Goal: Transaction & Acquisition: Subscribe to service/newsletter

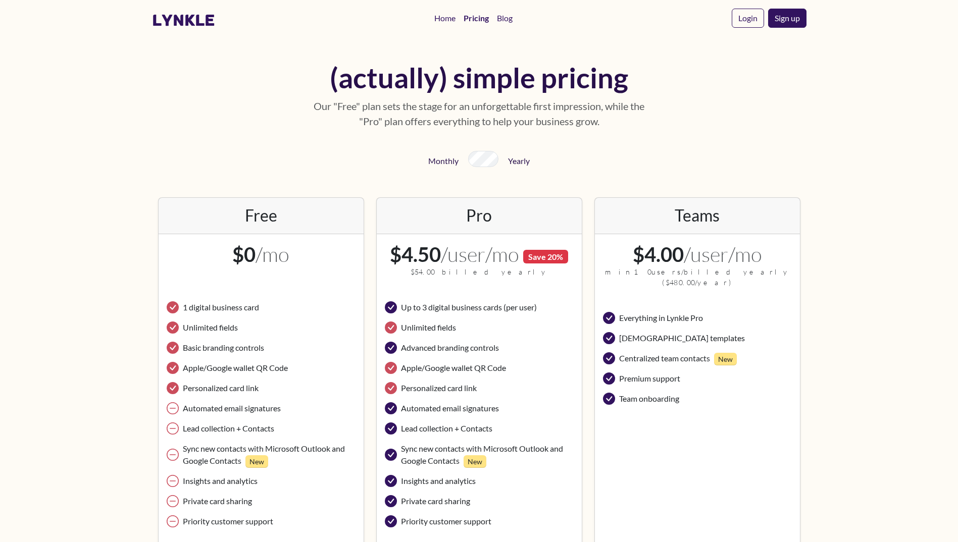
click at [483, 151] on div at bounding box center [483, 155] width 30 height 12
click at [438, 17] on link "Home" at bounding box center [444, 18] width 29 height 20
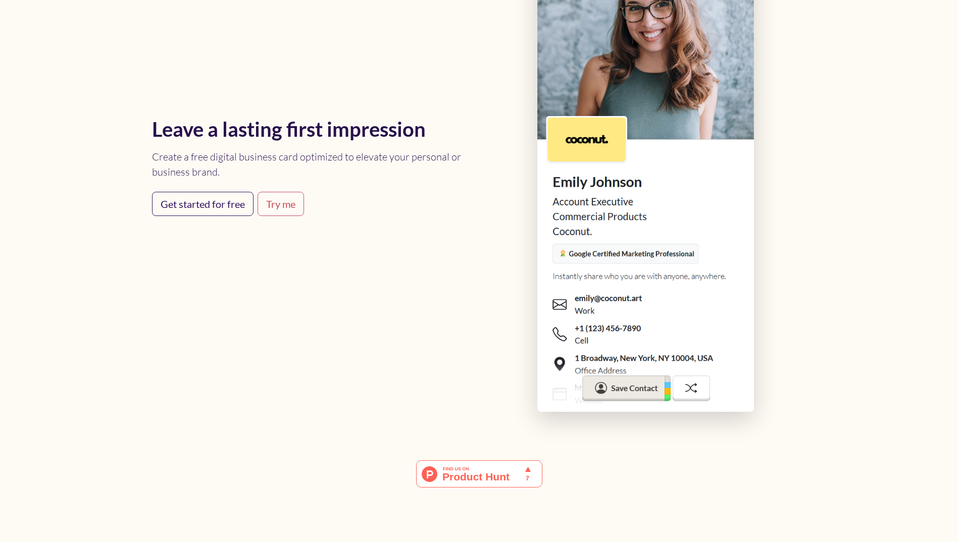
scroll to position [455, 0]
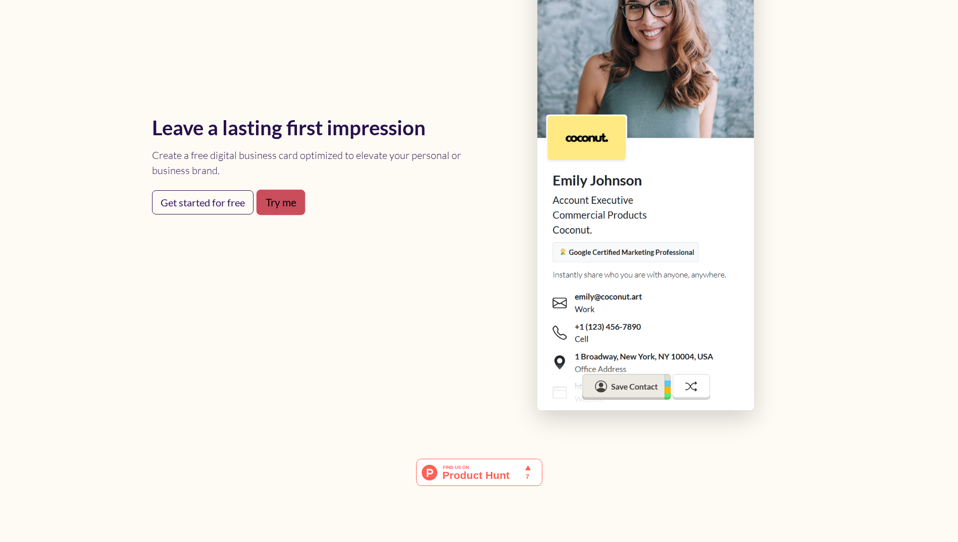
click at [289, 211] on link "Try me" at bounding box center [280, 202] width 49 height 25
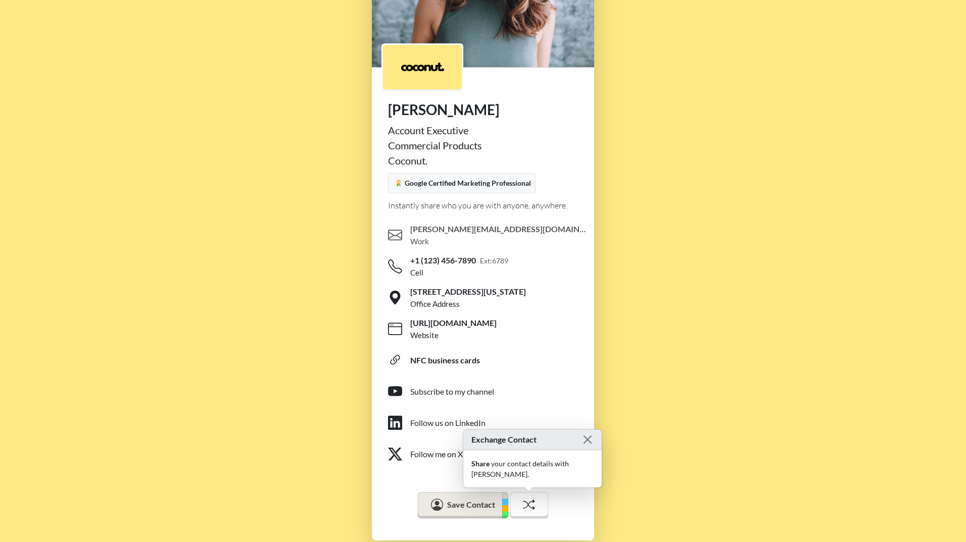
scroll to position [190, 0]
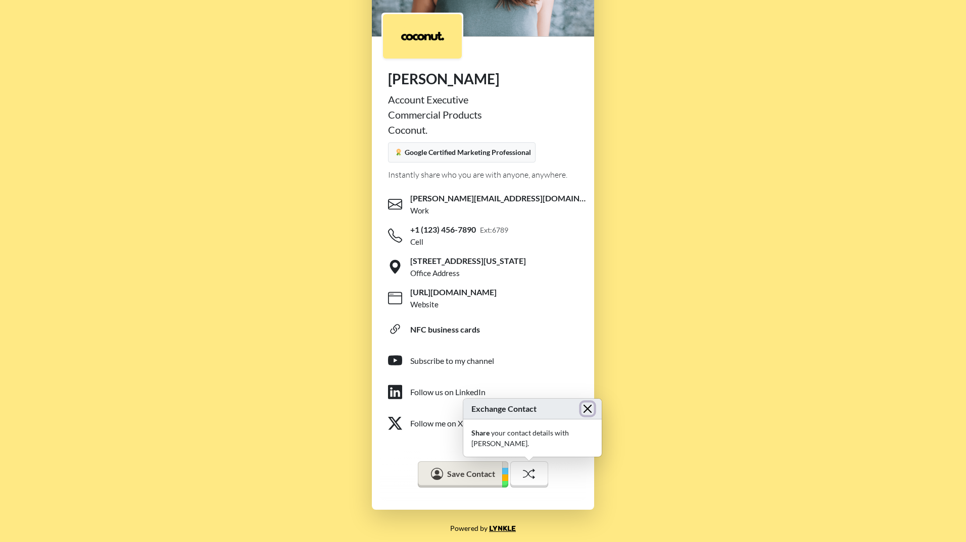
click at [581, 415] on button "Close" at bounding box center [587, 409] width 13 height 13
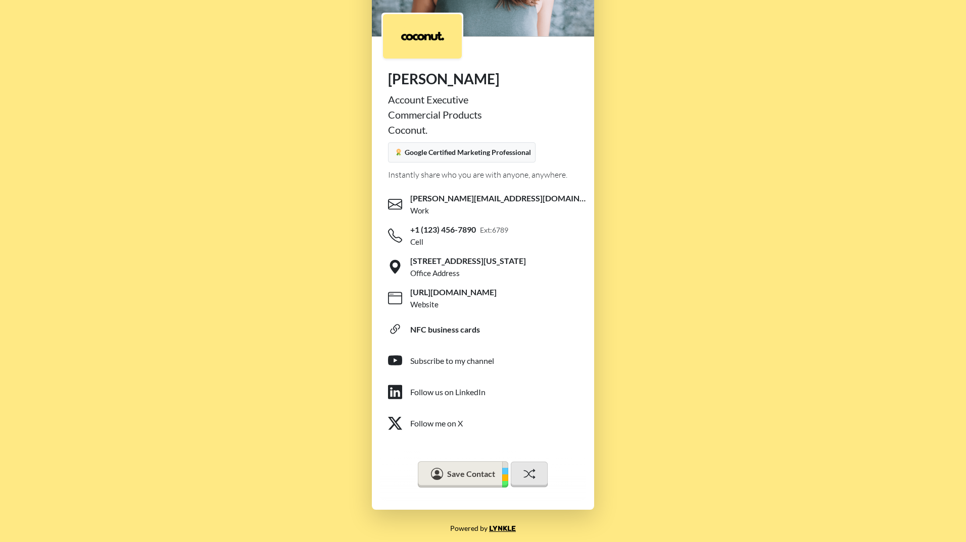
click at [531, 472] on icon at bounding box center [529, 474] width 12 height 12
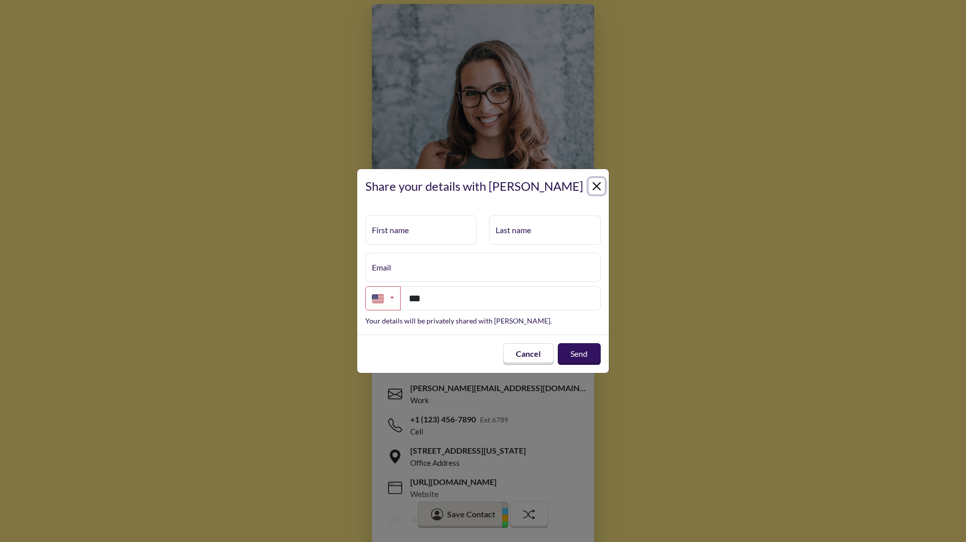
click at [599, 188] on button "Close" at bounding box center [596, 186] width 16 height 16
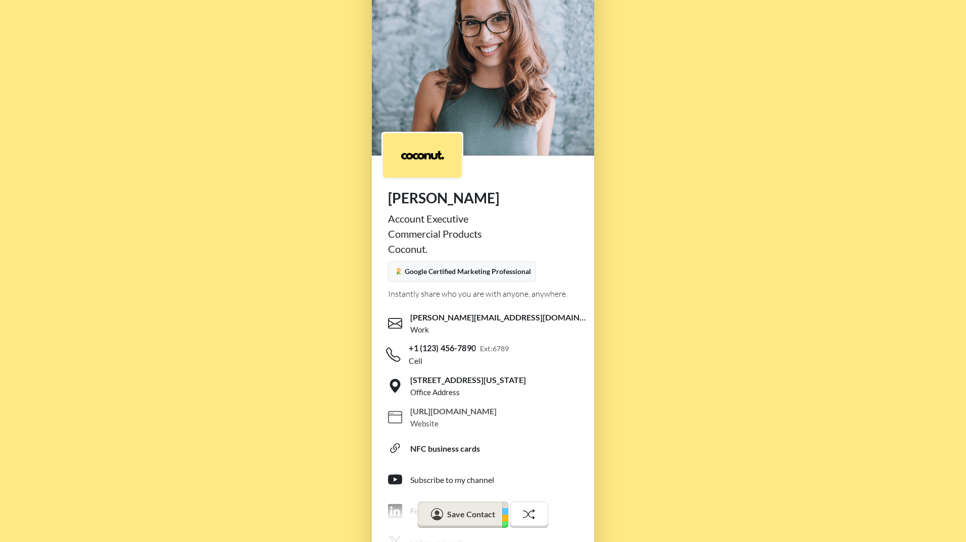
scroll to position [190, 0]
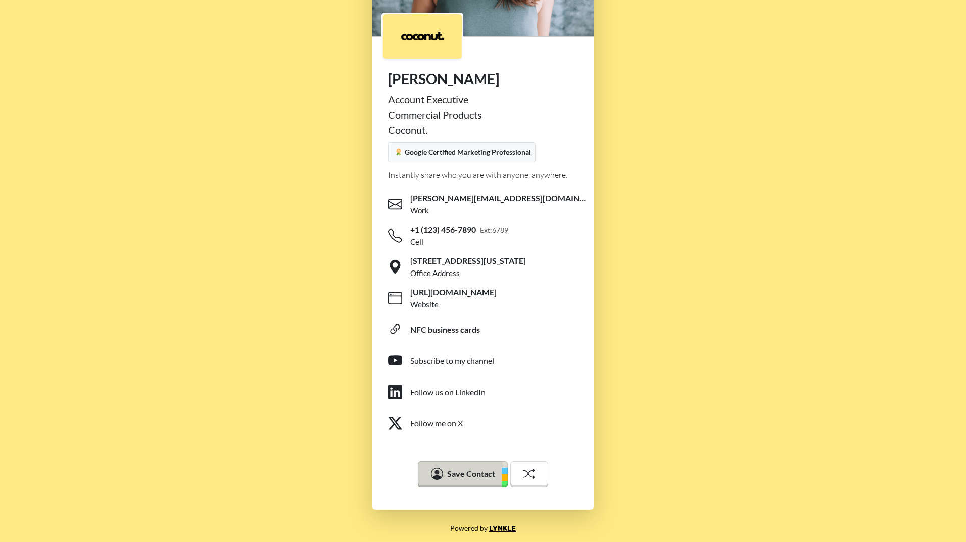
click at [474, 485] on button "Save Contact" at bounding box center [463, 475] width 90 height 26
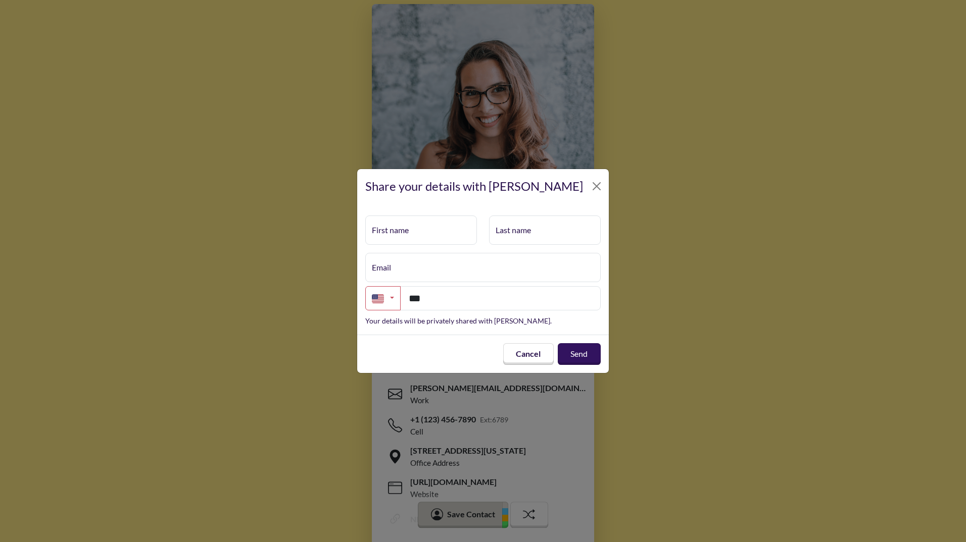
scroll to position [0, 0]
click at [595, 184] on button "Close" at bounding box center [596, 186] width 16 height 16
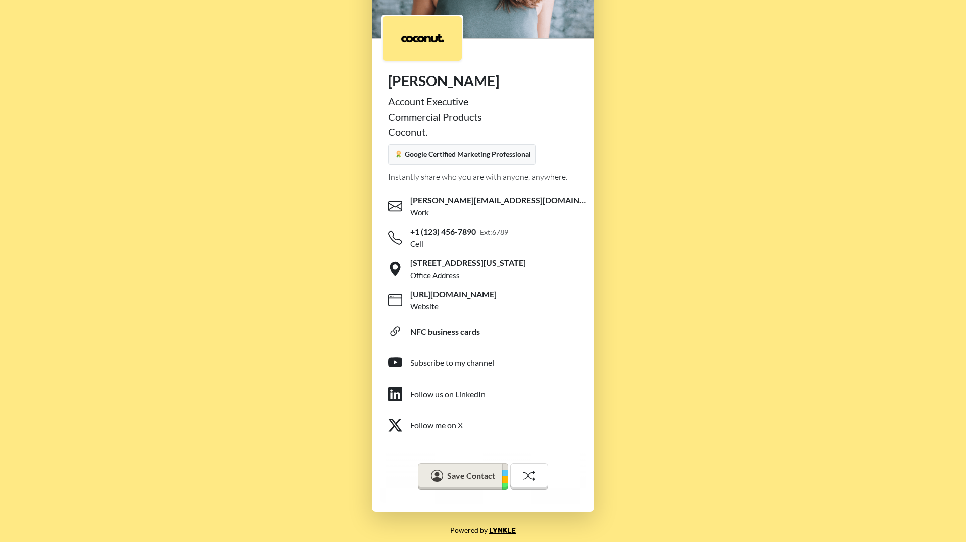
scroll to position [190, 0]
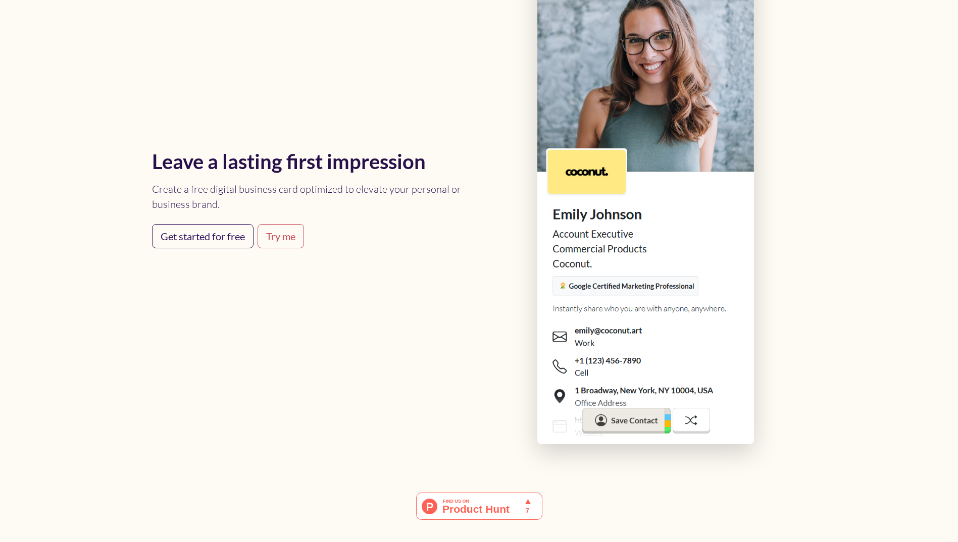
scroll to position [404, 0]
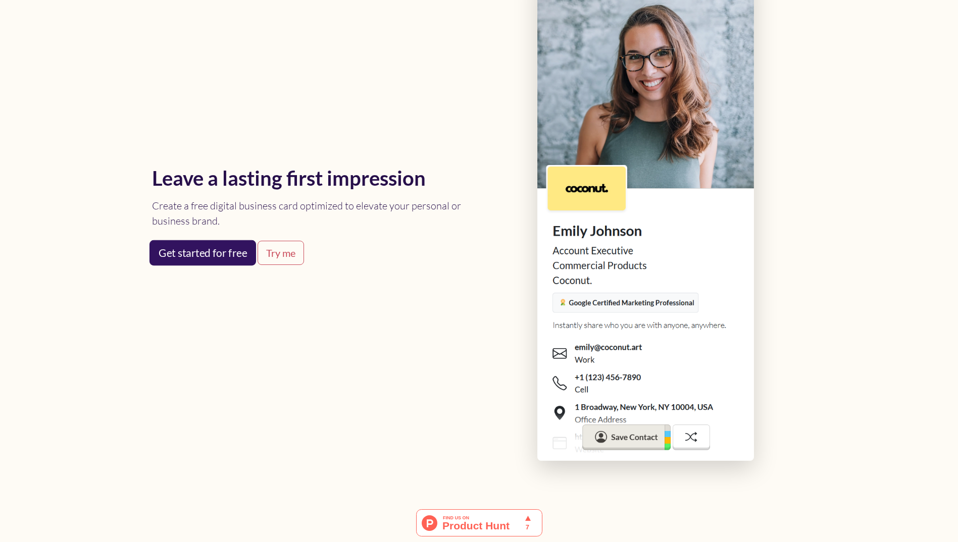
click at [181, 259] on link "Get started for free" at bounding box center [202, 252] width 107 height 25
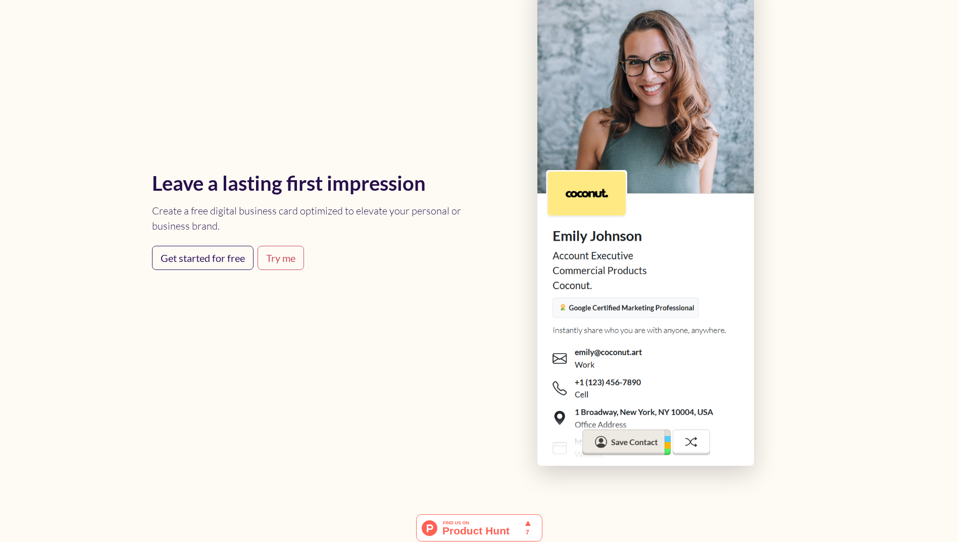
scroll to position [404, 0]
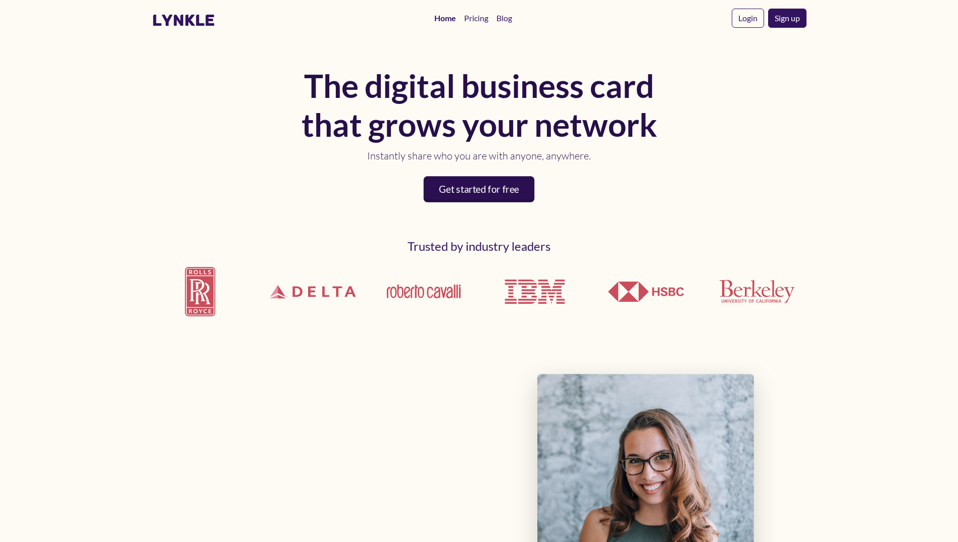
click at [489, 190] on link "Get started for free" at bounding box center [479, 189] width 111 height 26
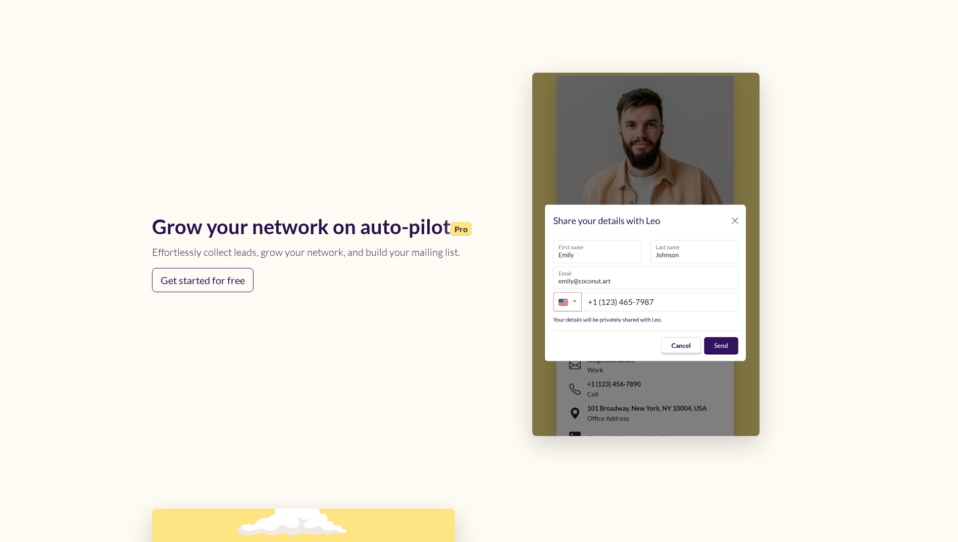
scroll to position [1364, 0]
